Goal: Check status: Check status

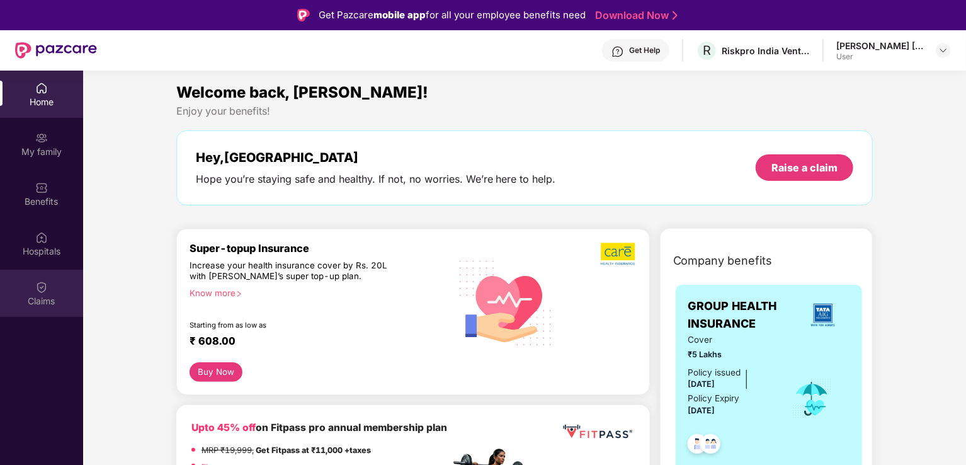
click at [45, 288] on img at bounding box center [41, 287] width 13 height 13
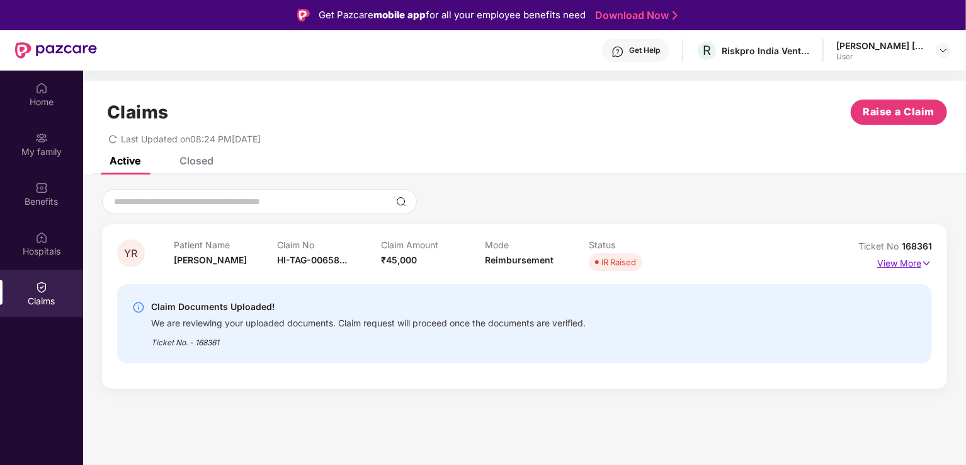
click at [924, 259] on img at bounding box center [926, 263] width 11 height 14
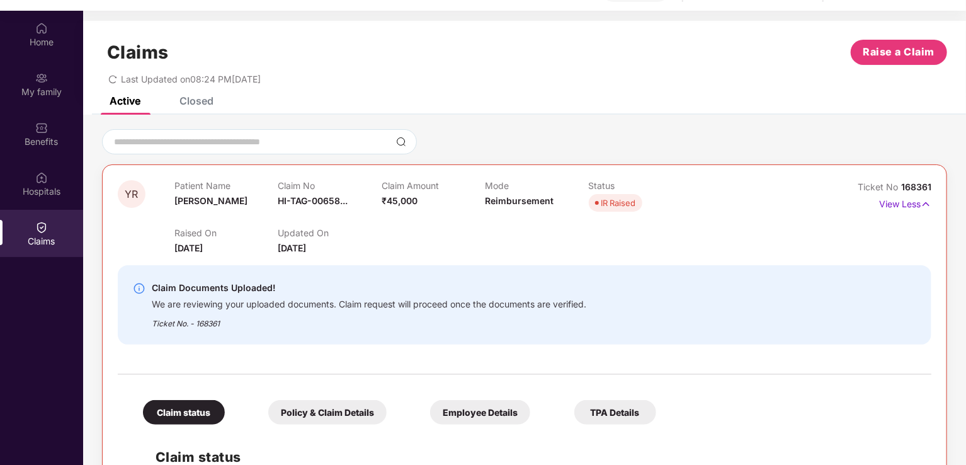
scroll to position [71, 0]
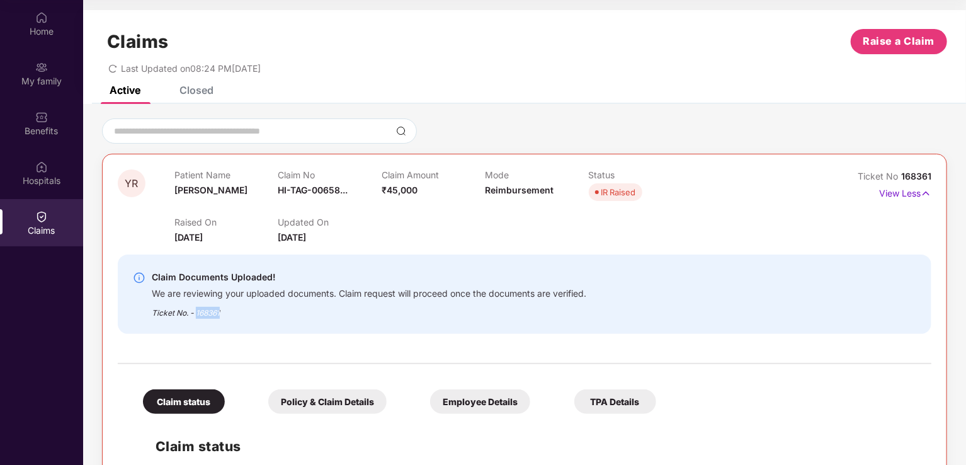
drag, startPoint x: 224, startPoint y: 310, endPoint x: 195, endPoint y: 312, distance: 29.0
click at [195, 312] on div "Ticket No. - 168361" at bounding box center [369, 309] width 434 height 20
copy div "168361"
click at [274, 348] on div at bounding box center [524, 357] width 813 height 26
